Goal: Navigation & Orientation: Find specific page/section

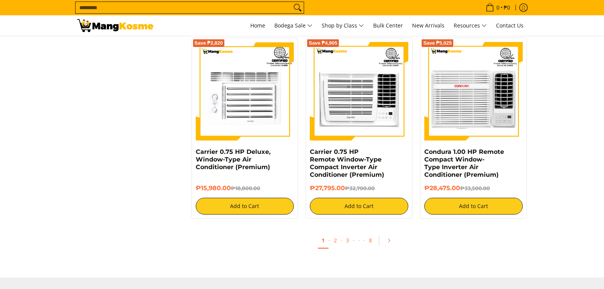
scroll to position [1413, 0]
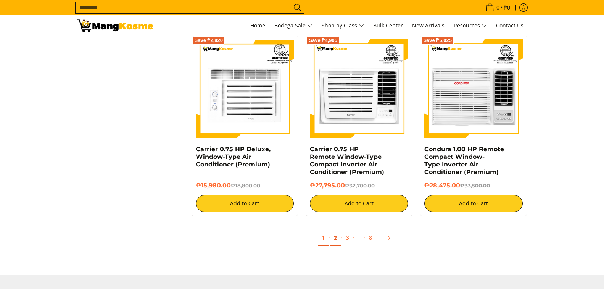
click at [333, 239] on link "2" at bounding box center [335, 238] width 11 height 16
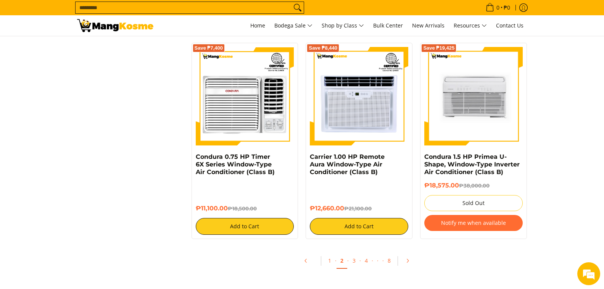
scroll to position [1460, 0]
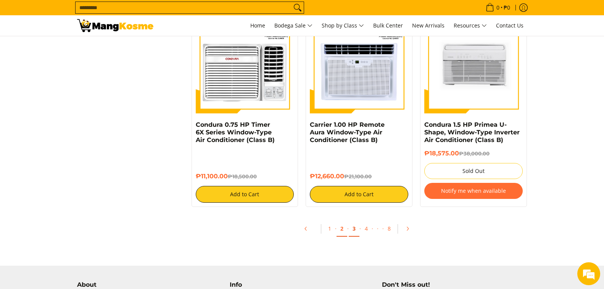
click at [355, 230] on link "3" at bounding box center [353, 229] width 11 height 16
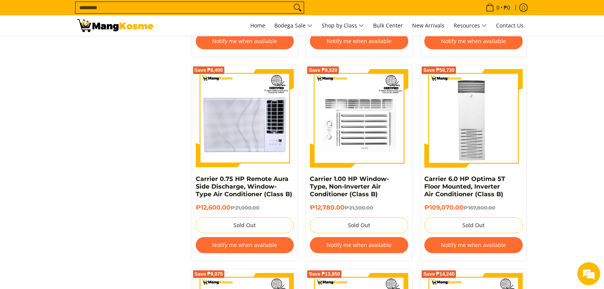
scroll to position [930, 0]
